Goal: Transaction & Acquisition: Register for event/course

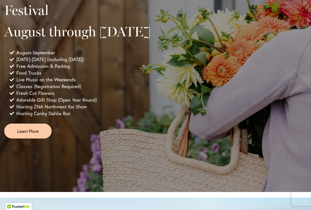
scroll to position [465, 0]
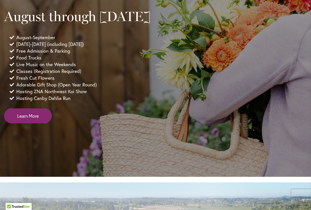
click at [31, 124] on link "Learn More" at bounding box center [27, 116] width 47 height 15
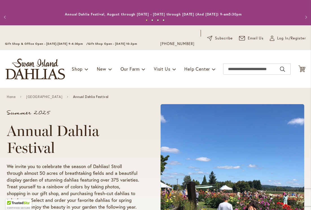
scroll to position [6, 0]
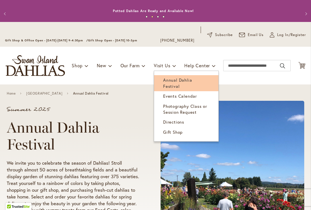
click at [178, 81] on span "Annual Dahlia Festival" at bounding box center [177, 83] width 29 height 12
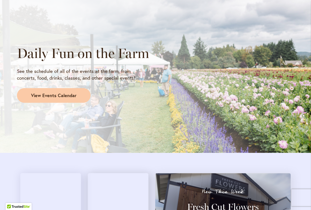
scroll to position [493, 0]
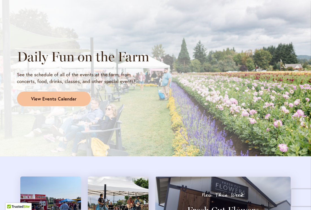
click at [44, 101] on span "View Events Calendar" at bounding box center [53, 99] width 45 height 6
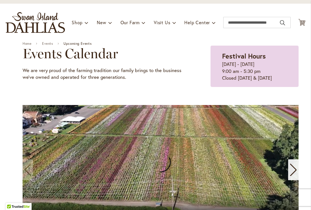
scroll to position [51, 0]
